Goal: Information Seeking & Learning: Learn about a topic

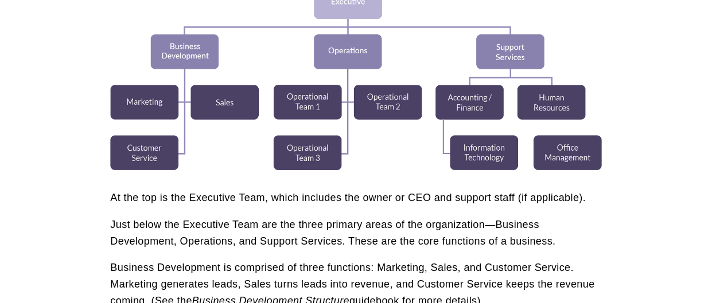
click at [285, 61] on div at bounding box center [355, 59] width 491 height 221
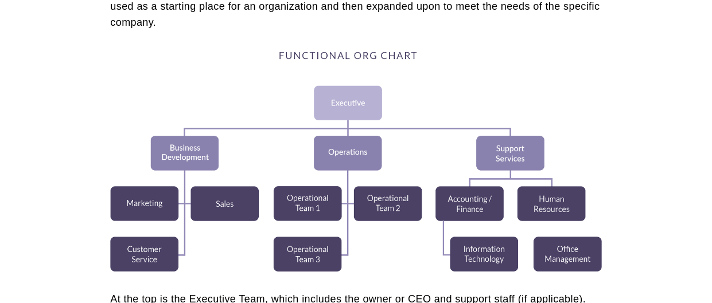
scroll to position [410, 0]
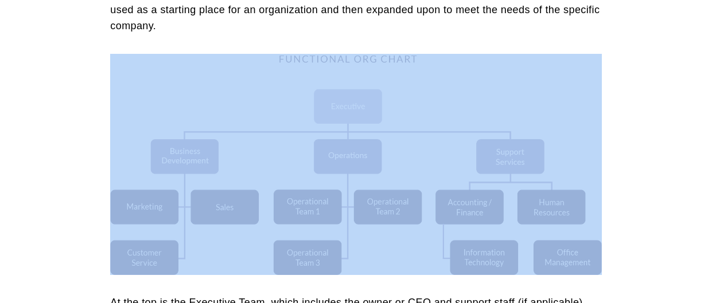
drag, startPoint x: 161, startPoint y: 72, endPoint x: 612, endPoint y: 212, distance: 472.5
click at [406, 80] on div at bounding box center [355, 164] width 491 height 221
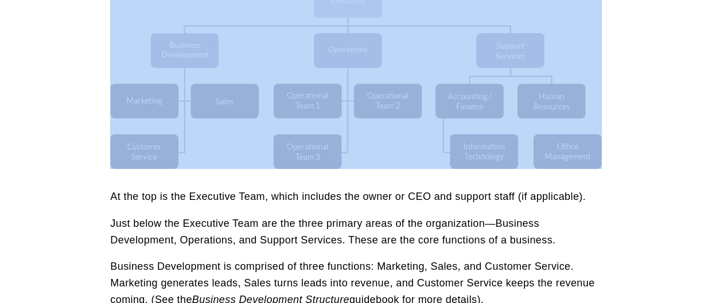
scroll to position [516, 0]
click at [297, 153] on div at bounding box center [355, 58] width 491 height 221
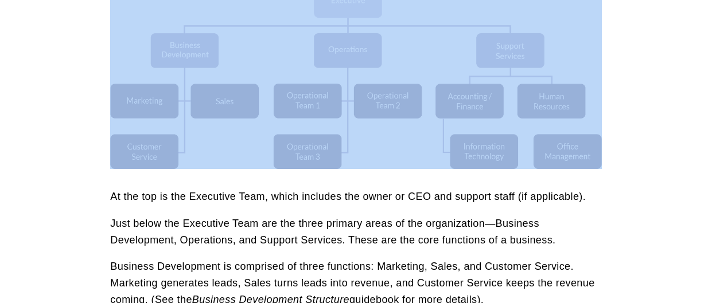
click at [297, 153] on div at bounding box center [355, 58] width 491 height 221
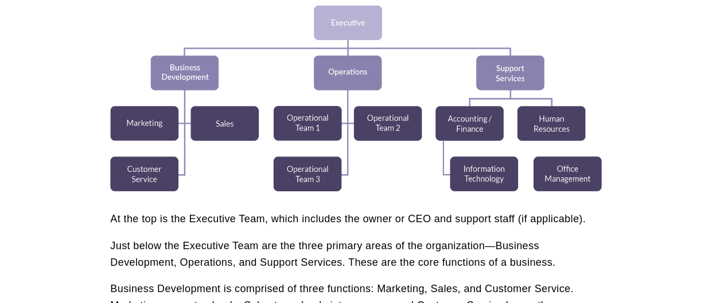
scroll to position [500, 0]
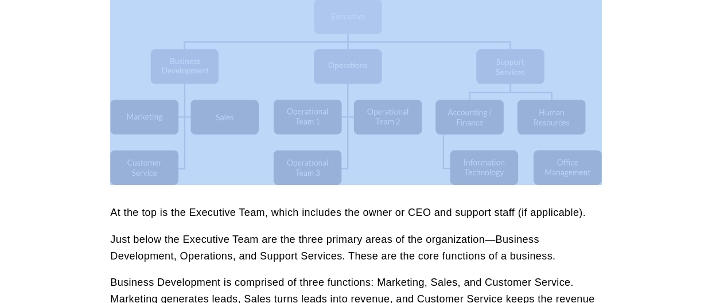
drag, startPoint x: 0, startPoint y: 0, endPoint x: 332, endPoint y: 159, distance: 367.7
click at [332, 159] on div at bounding box center [355, 74] width 491 height 221
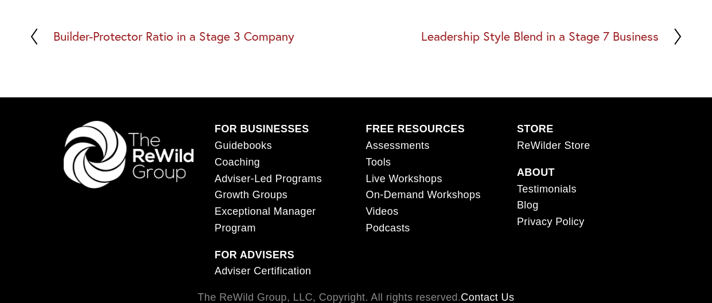
scroll to position [1631, 0]
